Goal: Find specific page/section: Find specific page/section

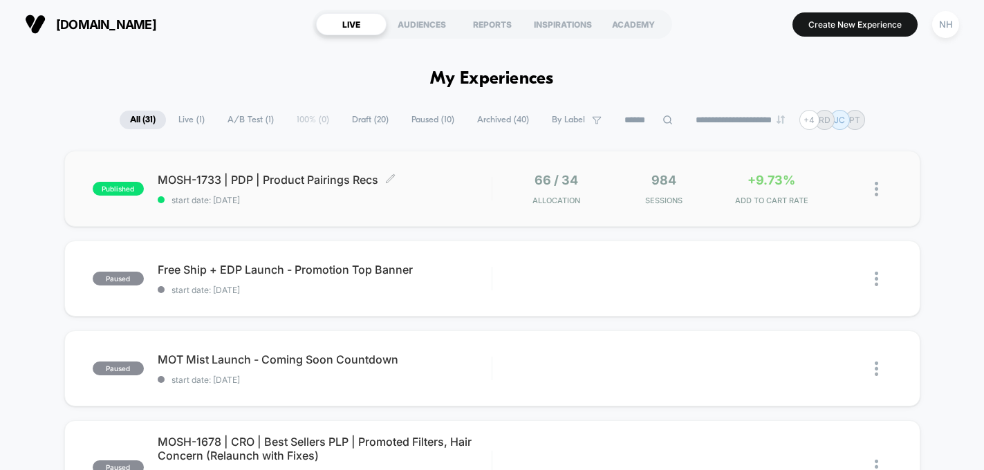
click at [280, 174] on span "MOSH-1733 | PDP | Product Pairings Recs Click to edit experience details" at bounding box center [325, 180] width 334 height 14
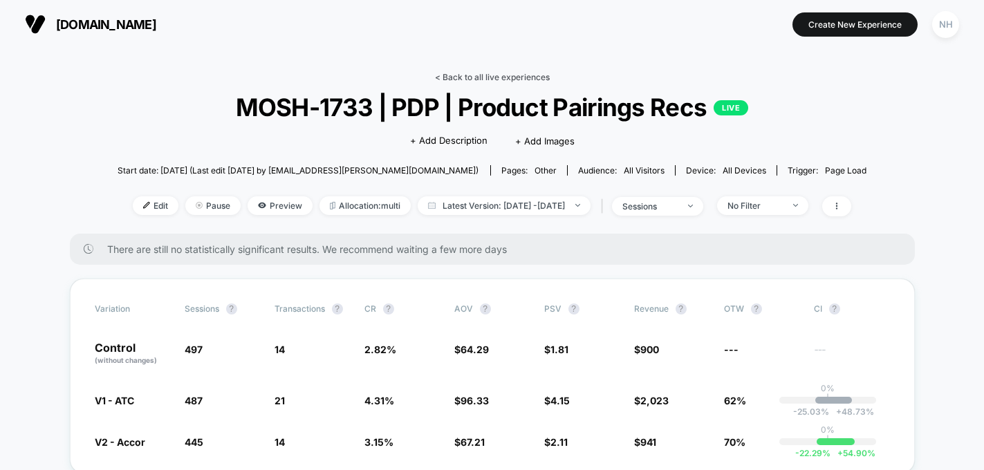
click at [480, 81] on link "< Back to all live experiences" at bounding box center [492, 77] width 115 height 10
